Goal: Navigation & Orientation: Find specific page/section

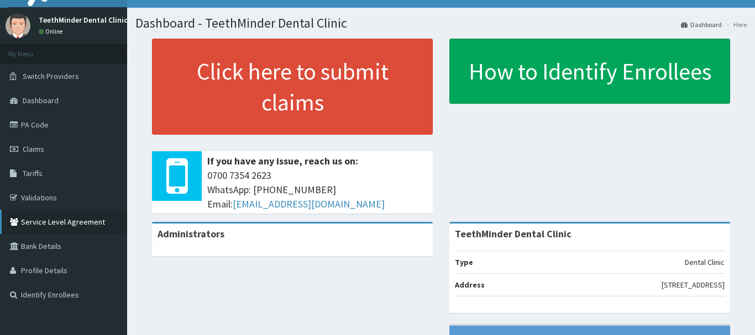
scroll to position [55, 0]
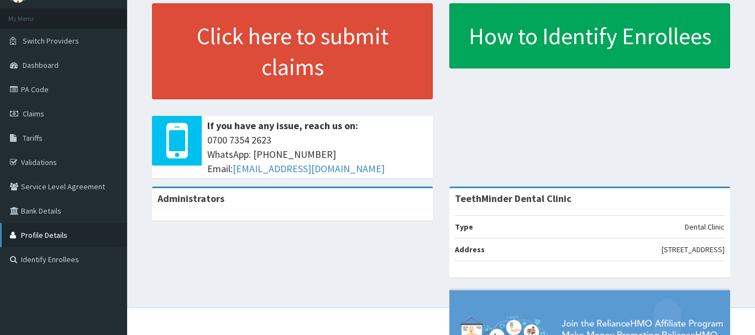
click at [93, 235] on link "Profile Details" at bounding box center [63, 235] width 127 height 24
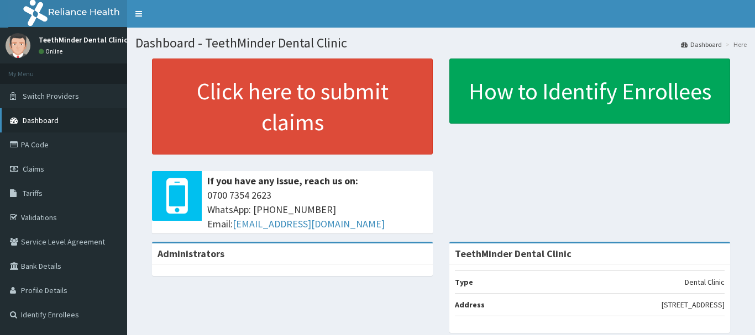
click at [91, 119] on link "Dashboard" at bounding box center [63, 120] width 127 height 24
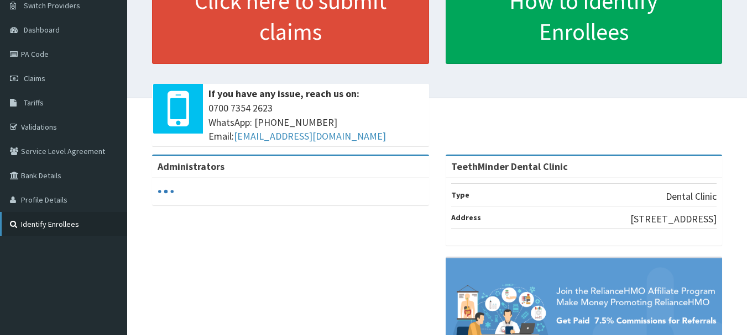
scroll to position [111, 0]
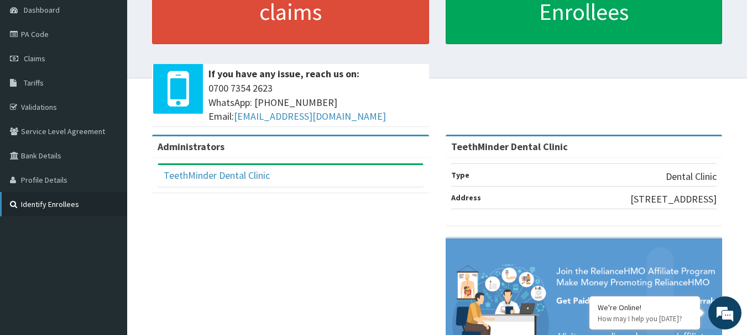
click at [85, 206] on link "Identify Enrollees" at bounding box center [63, 204] width 127 height 24
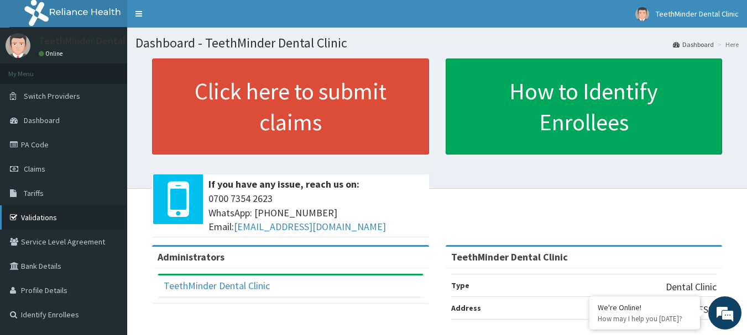
click at [35, 217] on link "Validations" at bounding box center [63, 218] width 127 height 24
click at [66, 311] on link "Identify Enrollees" at bounding box center [63, 315] width 127 height 24
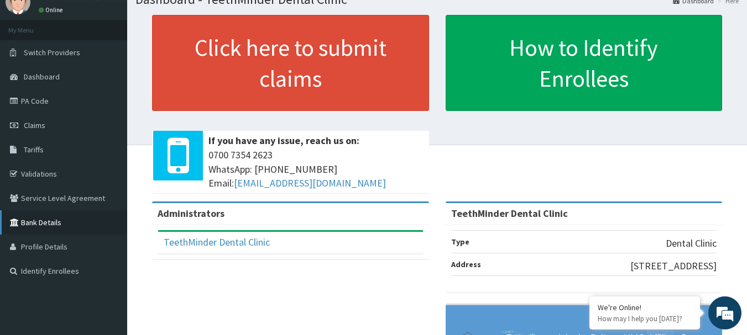
scroll to position [55, 0]
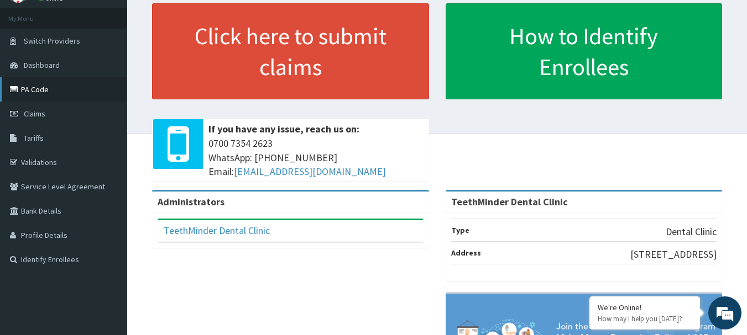
click at [30, 93] on link "PA Code" at bounding box center [63, 89] width 127 height 24
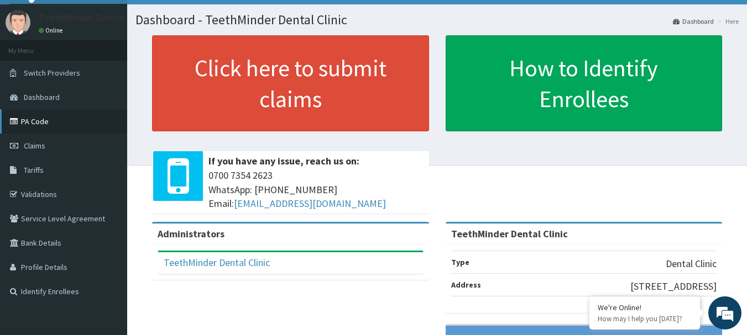
click at [90, 113] on link "PA Code" at bounding box center [63, 121] width 127 height 24
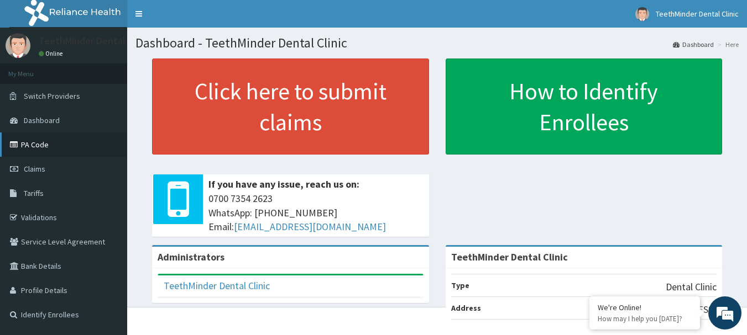
click at [19, 139] on link "PA Code" at bounding box center [63, 145] width 127 height 24
